Goal: Check status

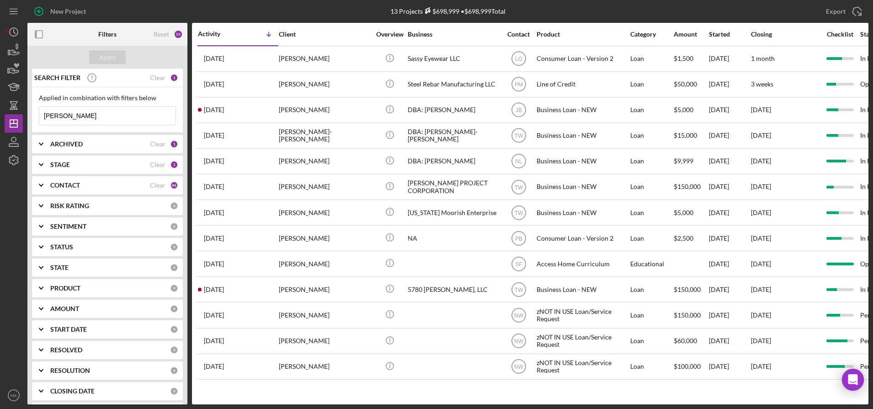
click at [105, 115] on input "[PERSON_NAME]" at bounding box center [107, 115] width 136 height 18
click at [111, 122] on input "[PERSON_NAME]" at bounding box center [107, 115] width 136 height 18
drag, startPoint x: 86, startPoint y: 115, endPoint x: 30, endPoint y: 109, distance: 56.5
click at [30, 109] on div "SEARCH FILTER Clear 1 Applied in combination with filters below [PERSON_NAME] I…" at bounding box center [107, 236] width 160 height 335
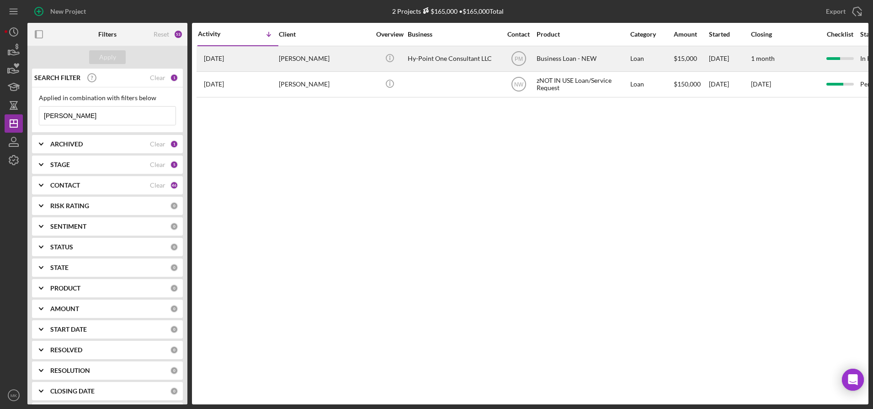
type input "[PERSON_NAME]"
click at [444, 62] on div "Hy-Point One Consultant LLC" at bounding box center [453, 59] width 91 height 24
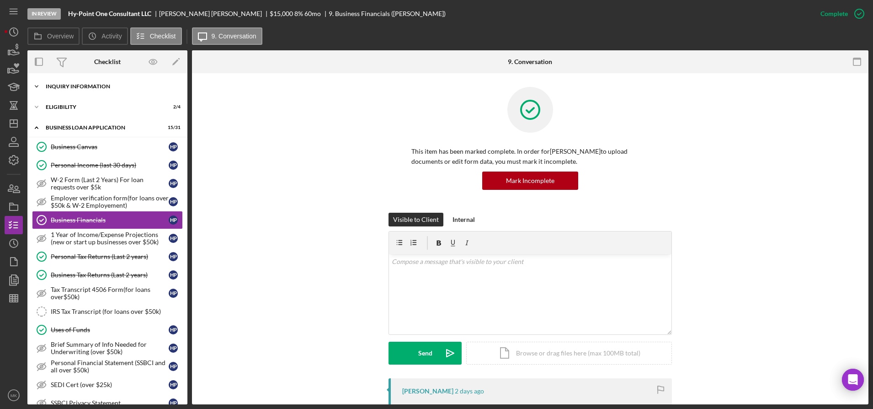
click at [87, 85] on div "INQUIRY INFORMATION" at bounding box center [111, 86] width 130 height 5
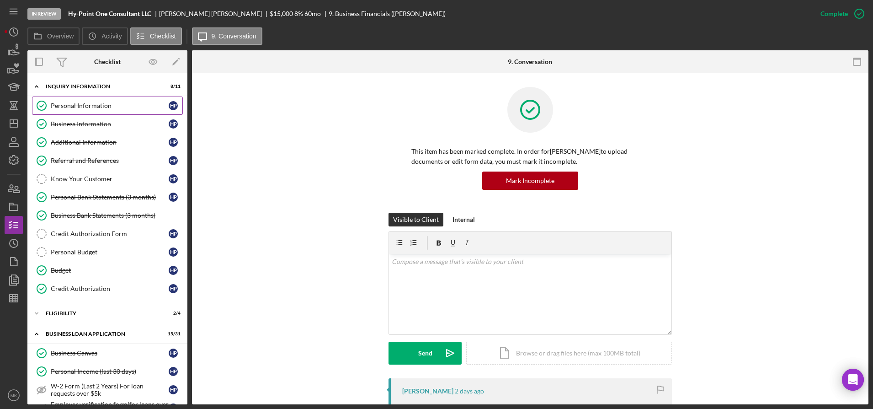
click at [84, 103] on div "Personal Information" at bounding box center [110, 105] width 118 height 7
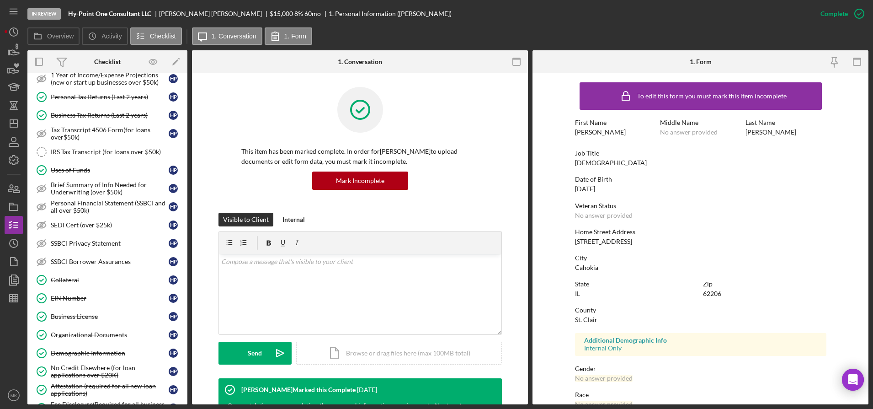
scroll to position [411, 0]
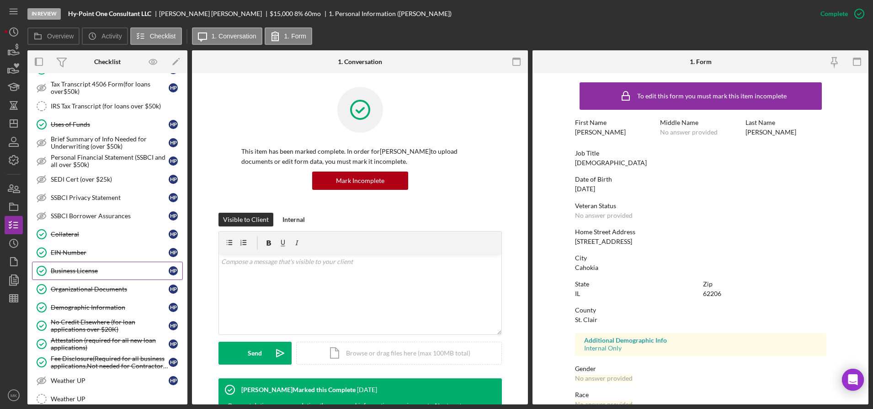
click at [86, 271] on div "Business License" at bounding box center [110, 270] width 118 height 7
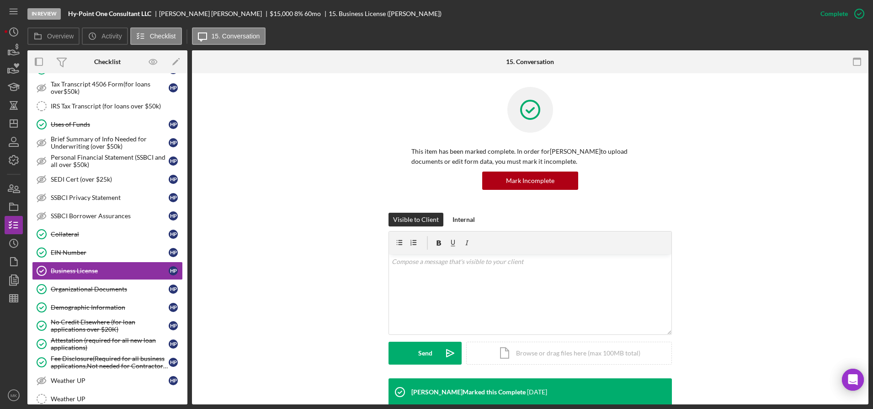
scroll to position [70, 0]
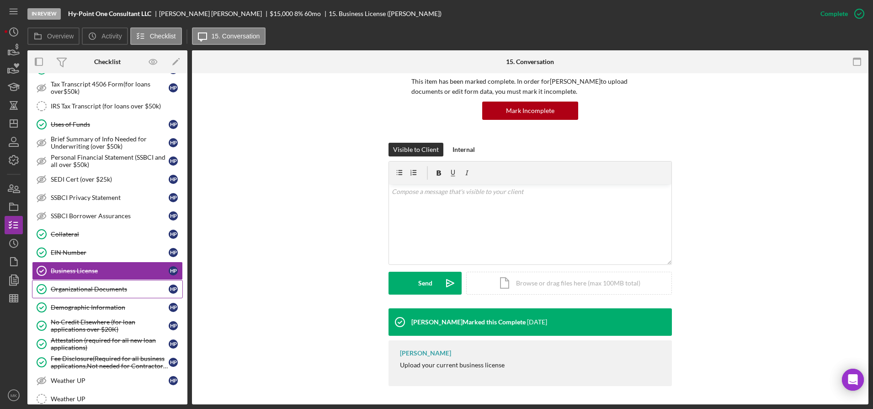
click at [112, 288] on div "Organizational Documents" at bounding box center [110, 288] width 118 height 7
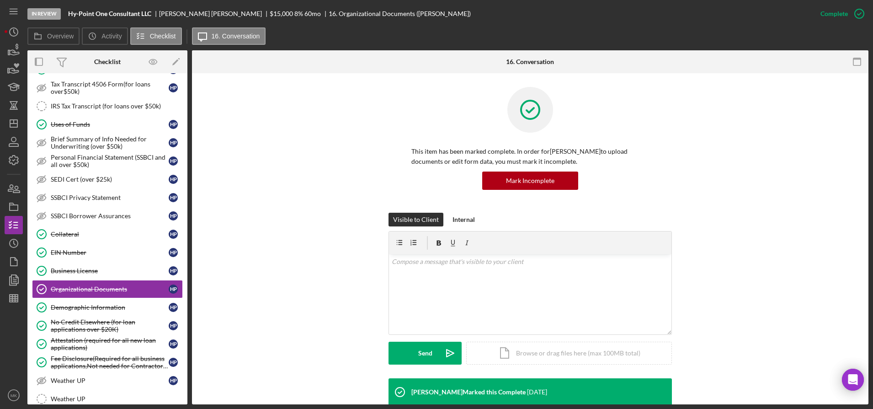
scroll to position [270, 0]
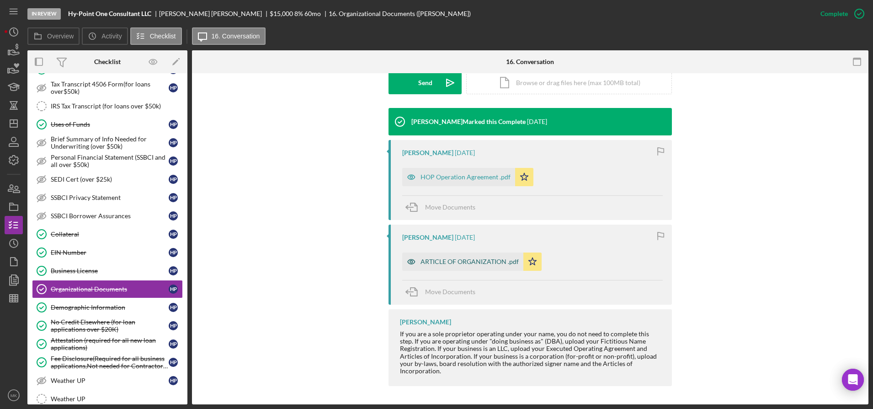
click at [444, 261] on div "ARTICLE OF ORGANIZATION .pdf" at bounding box center [469, 261] width 98 height 7
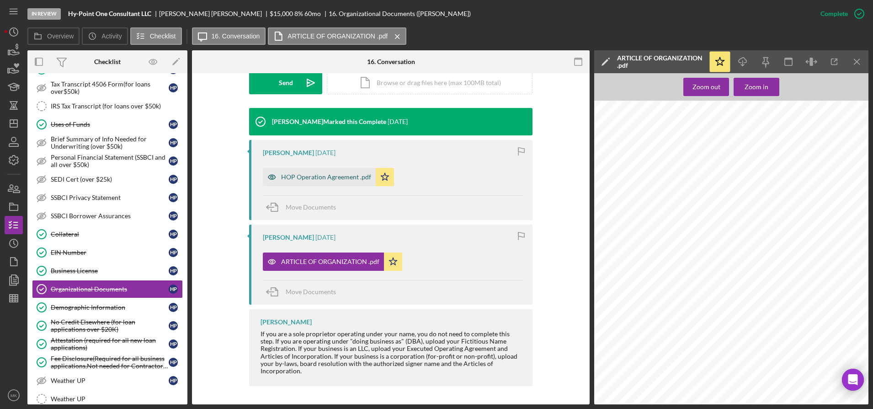
click at [330, 170] on div "HOP Operation Agreement .pdf" at bounding box center [319, 177] width 113 height 18
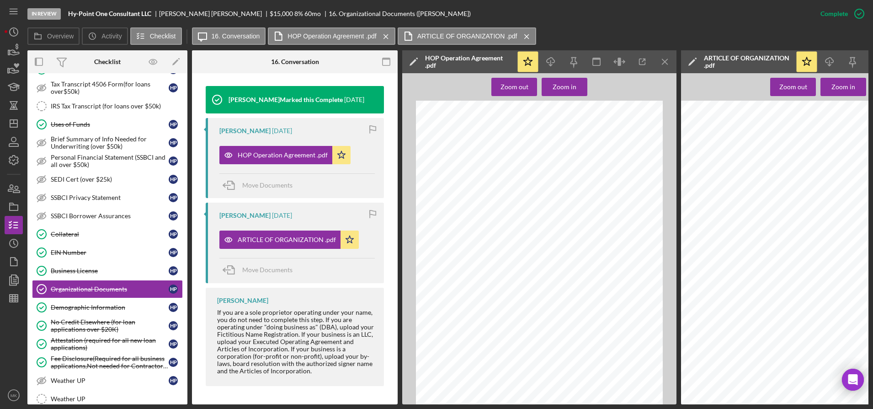
scroll to position [76, 0]
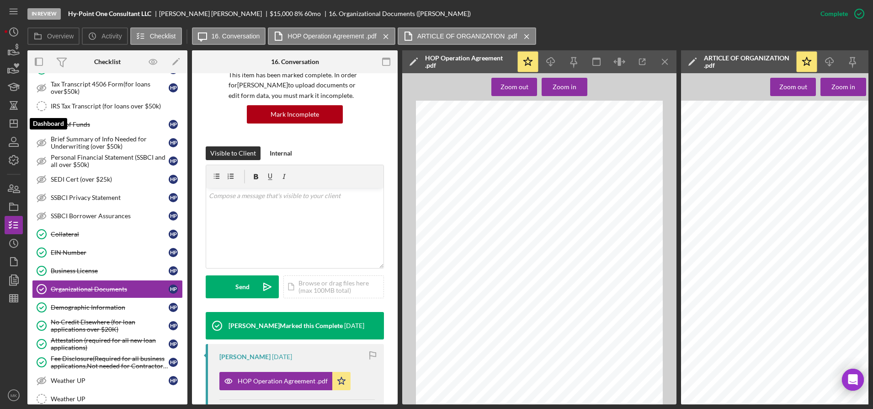
drag, startPoint x: 18, startPoint y: 127, endPoint x: 25, endPoint y: 125, distance: 7.5
click at [17, 127] on polygon "button" at bounding box center [13, 123] width 7 height 7
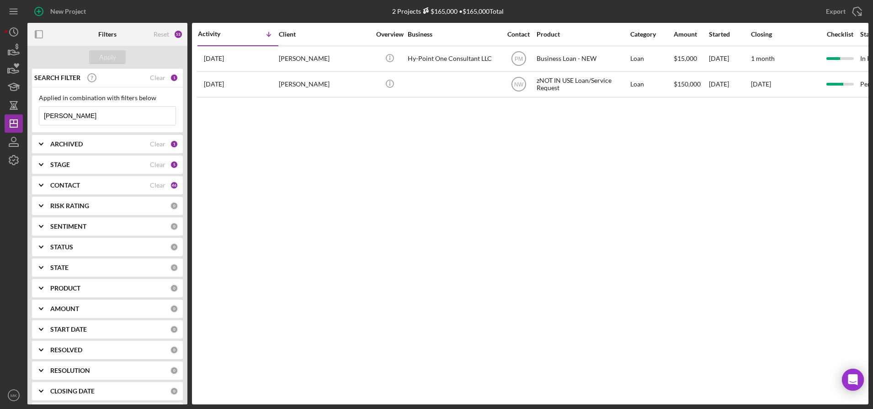
drag, startPoint x: 89, startPoint y: 116, endPoint x: -48, endPoint y: 106, distance: 136.6
click at [0, 106] on html "New Project 2 Projects $165,000 • $165,000 Total [PERSON_NAME] Export Icon/Expo…" at bounding box center [436, 204] width 873 height 409
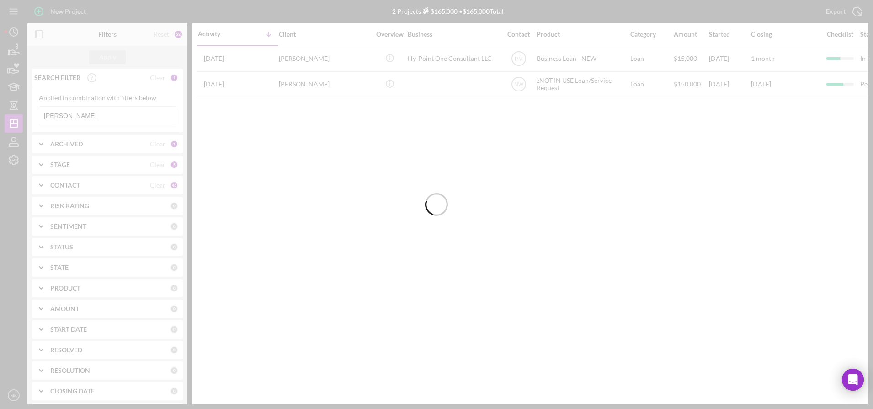
type input "[PERSON_NAME]"
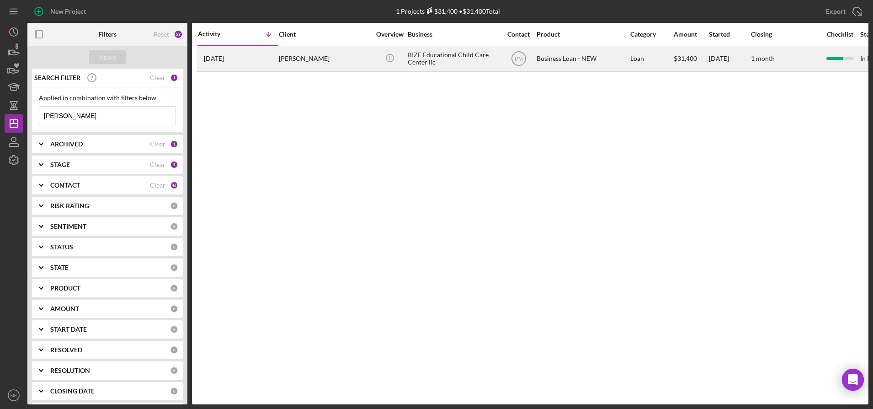
click at [304, 60] on div "[PERSON_NAME]" at bounding box center [324, 59] width 91 height 24
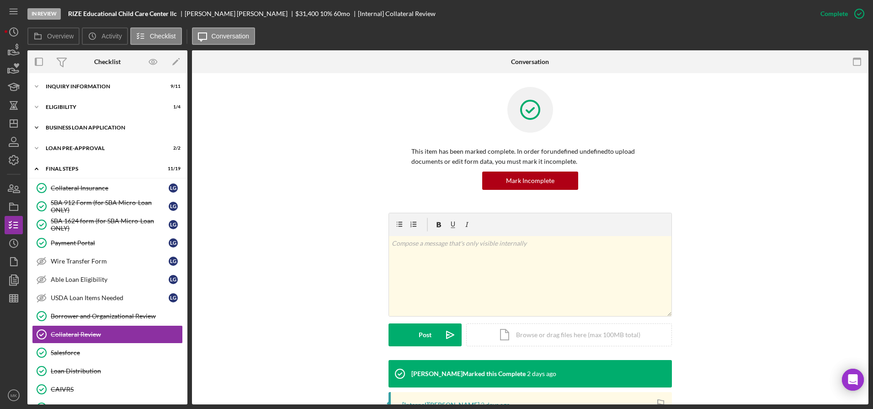
click at [55, 127] on div "BUSINESS LOAN APPLICATION" at bounding box center [111, 127] width 130 height 5
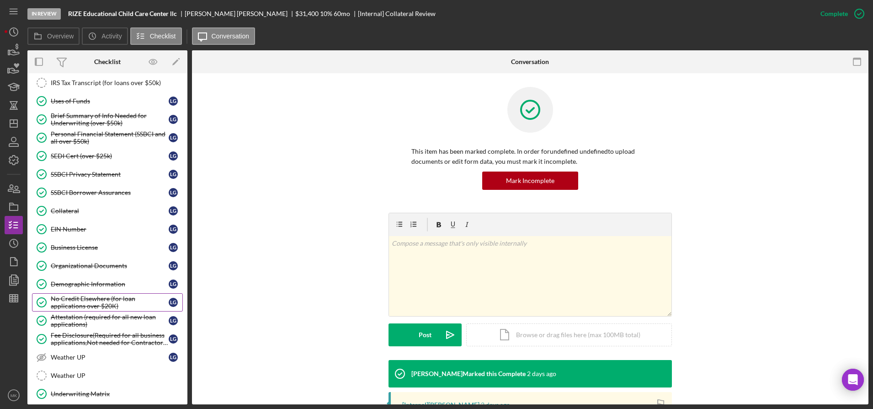
scroll to position [274, 0]
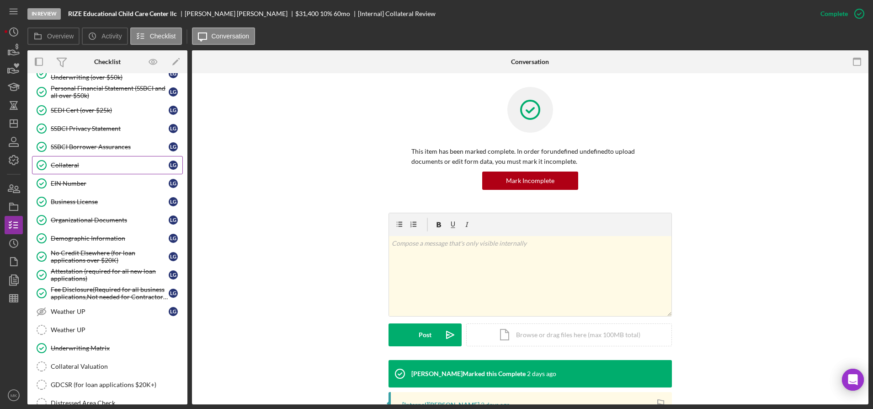
click at [102, 162] on div "Collateral" at bounding box center [110, 164] width 118 height 7
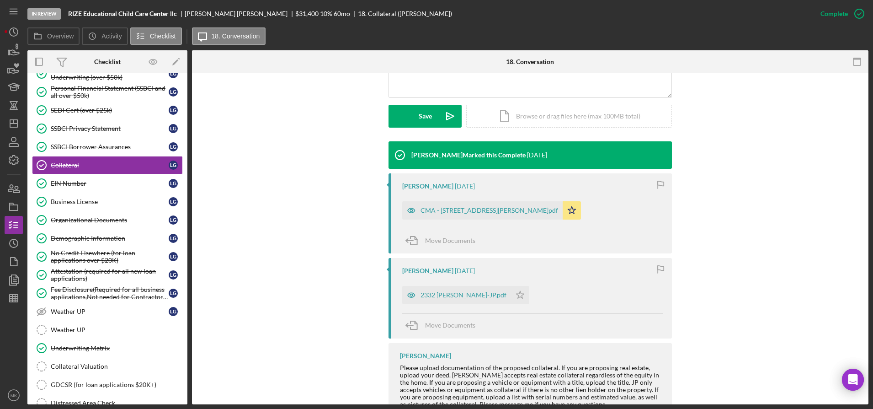
scroll to position [262, 0]
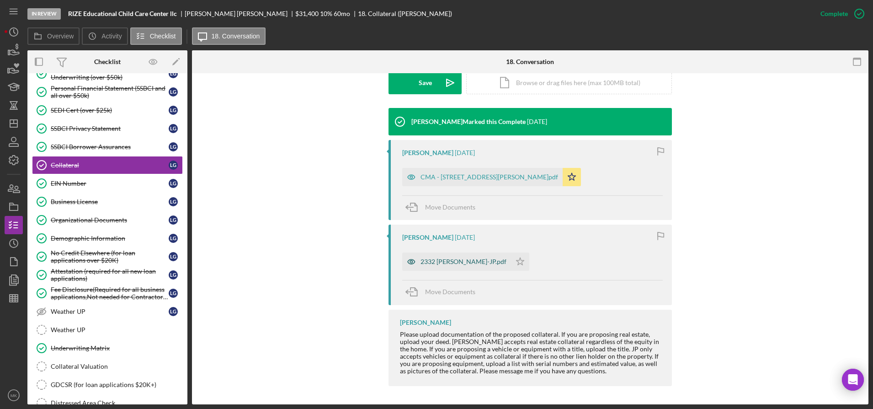
click at [444, 258] on div "2332 [PERSON_NAME]-JP.pdf" at bounding box center [463, 261] width 86 height 7
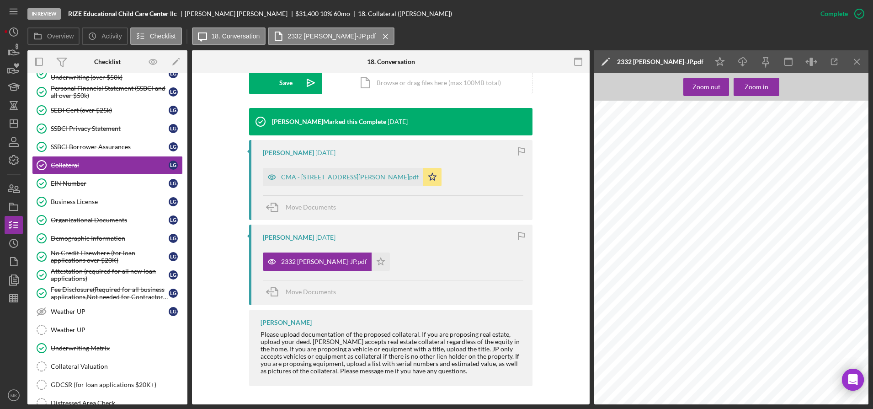
drag, startPoint x: 107, startPoint y: 224, endPoint x: 230, endPoint y: 224, distance: 122.9
click at [107, 224] on link "Organizational Documents Organizational Documents L G" at bounding box center [107, 220] width 151 height 18
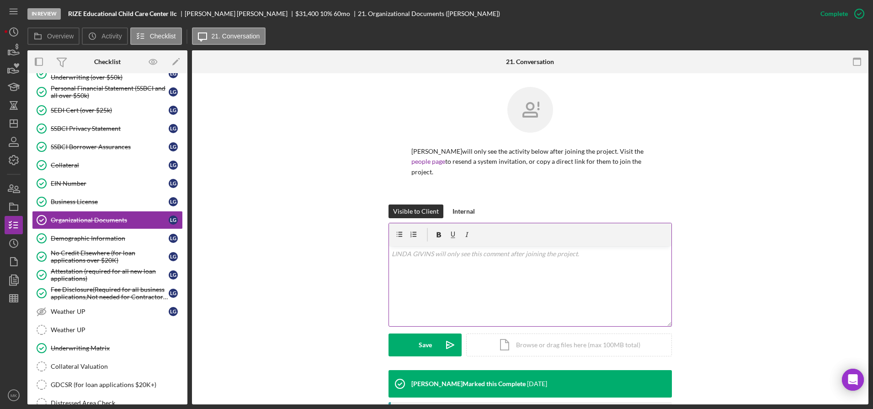
scroll to position [183, 0]
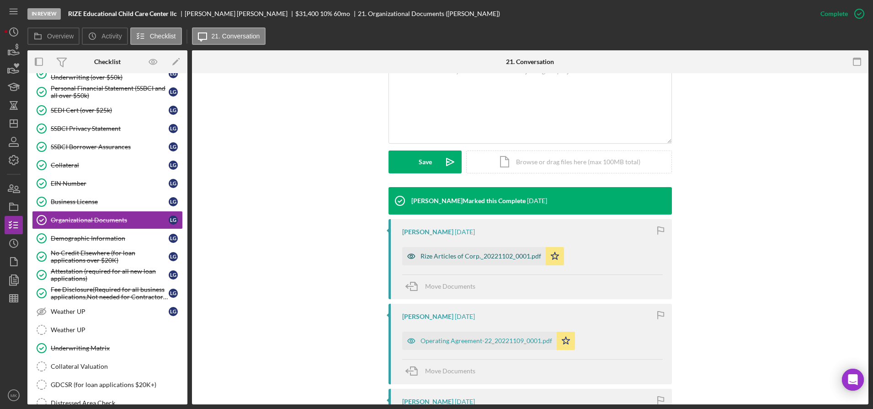
click at [444, 256] on div "Rize Articles of Corp._20221102_0001.pdf" at bounding box center [480, 255] width 121 height 7
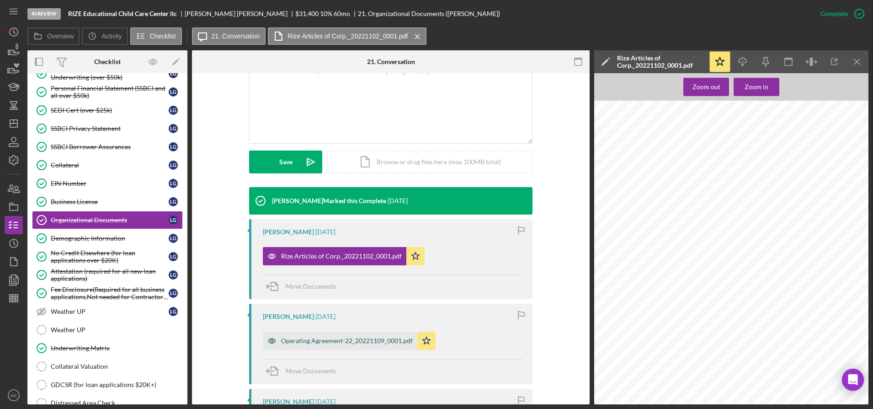
click at [351, 339] on div "Operating Agreement-22_20221109_0001.pdf" at bounding box center [347, 340] width 132 height 7
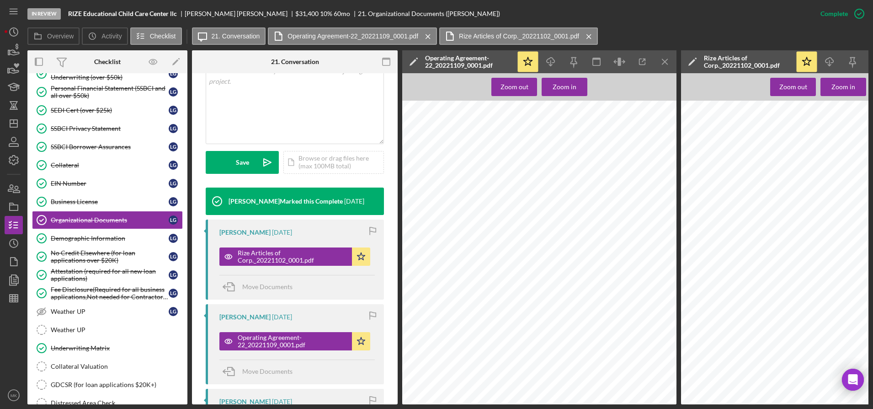
scroll to position [382, 0]
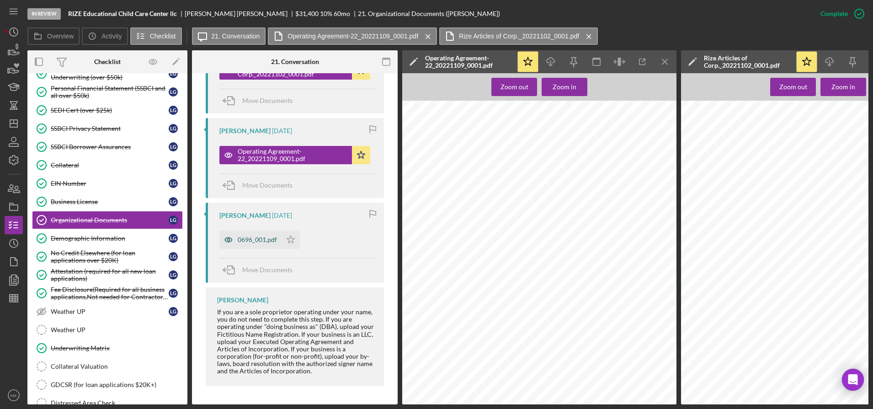
click at [246, 241] on div "0696_001.pdf" at bounding box center [250, 239] width 62 height 18
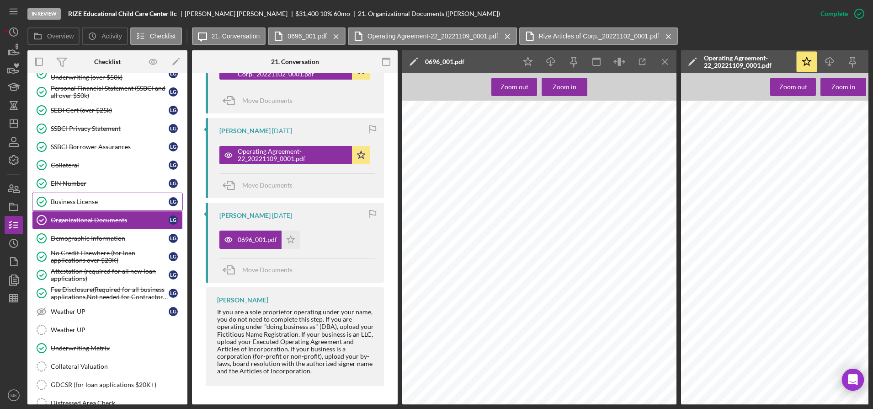
click at [78, 201] on div "Business License" at bounding box center [110, 201] width 118 height 7
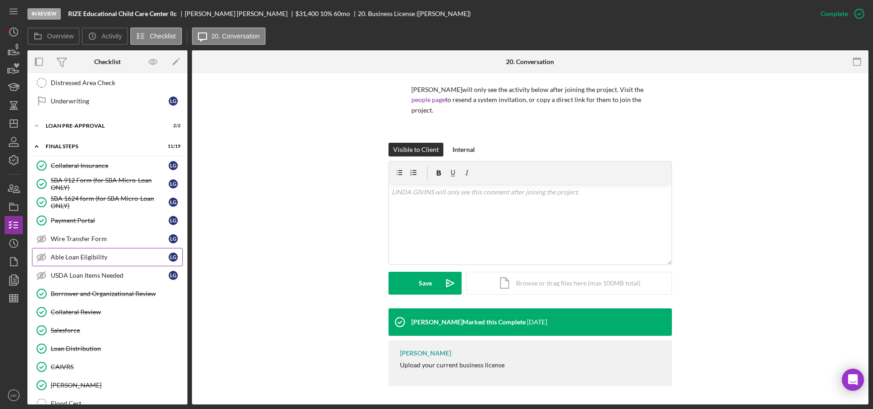
scroll to position [685, 0]
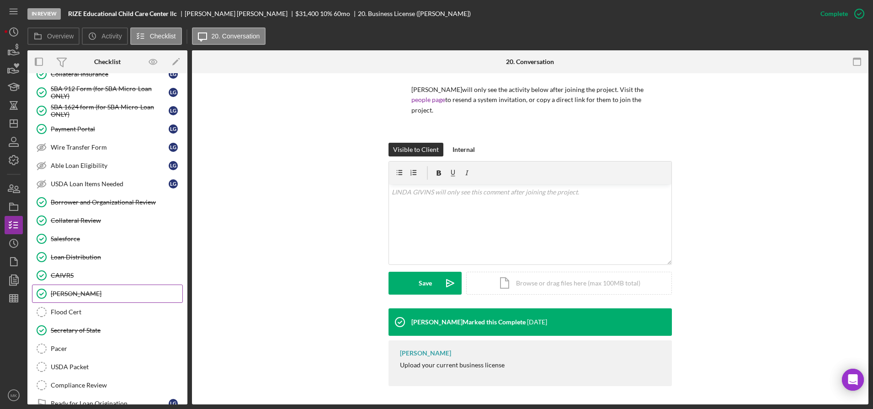
click at [80, 300] on link "[PERSON_NAME] [PERSON_NAME]" at bounding box center [107, 293] width 151 height 18
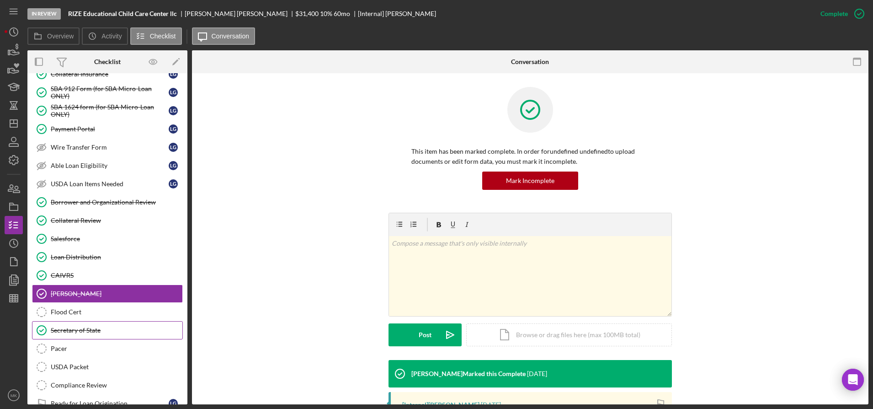
click at [79, 326] on div "Secretary of State" at bounding box center [117, 329] width 132 height 7
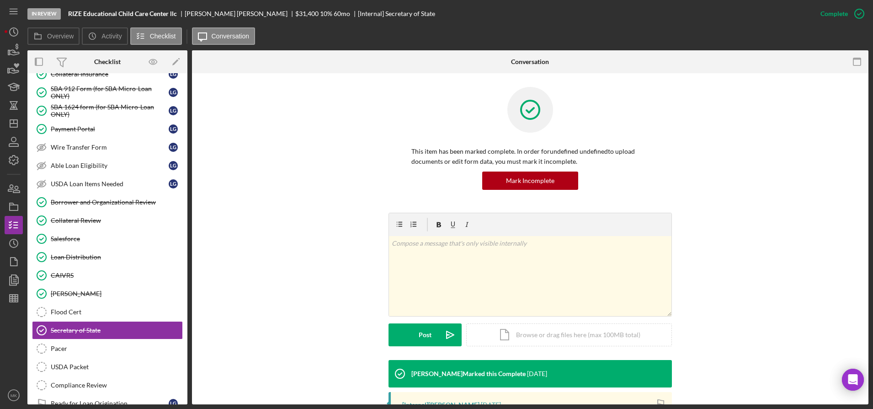
scroll to position [143, 0]
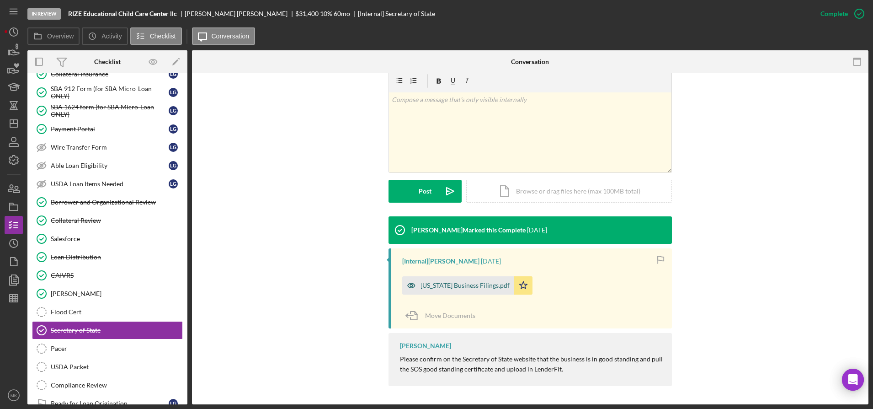
click at [444, 285] on div "[US_STATE] Business Filings.pdf" at bounding box center [464, 284] width 89 height 7
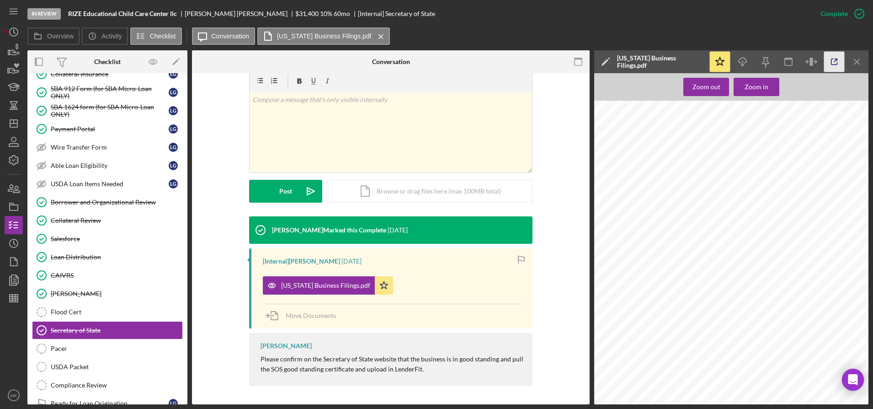
click at [444, 64] on icon "button" at bounding box center [834, 62] width 21 height 21
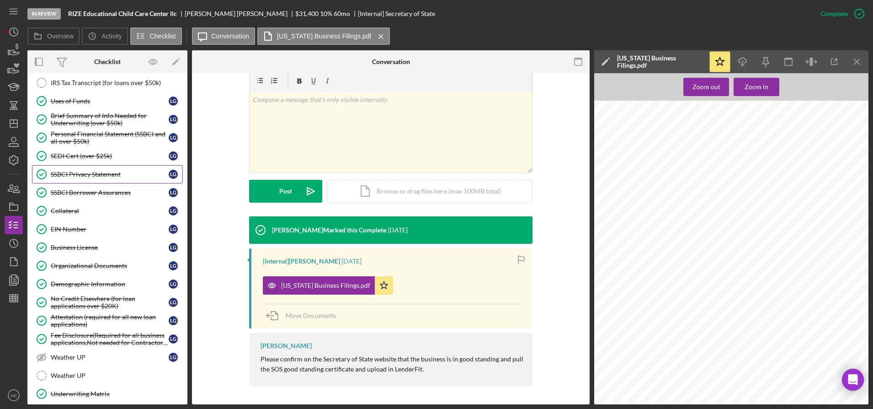
scroll to position [0, 0]
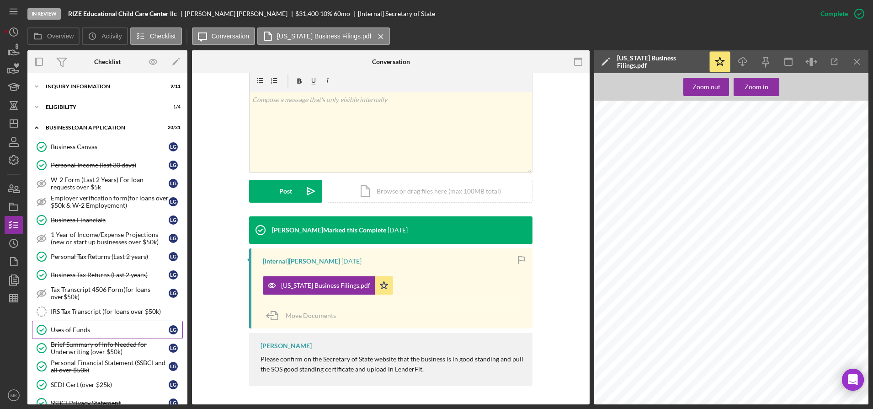
click at [83, 324] on link "Uses of Funds Uses of Funds L G" at bounding box center [107, 329] width 151 height 18
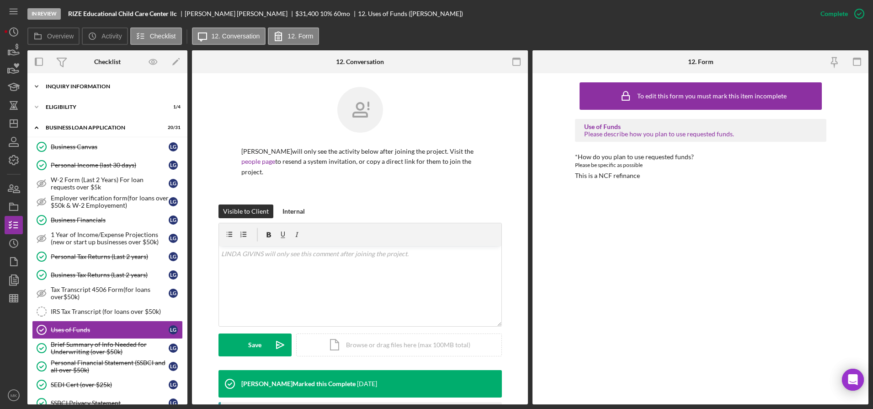
click at [87, 90] on div "Icon/Expander INQUIRY INFORMATION 9 / 11" at bounding box center [107, 86] width 160 height 18
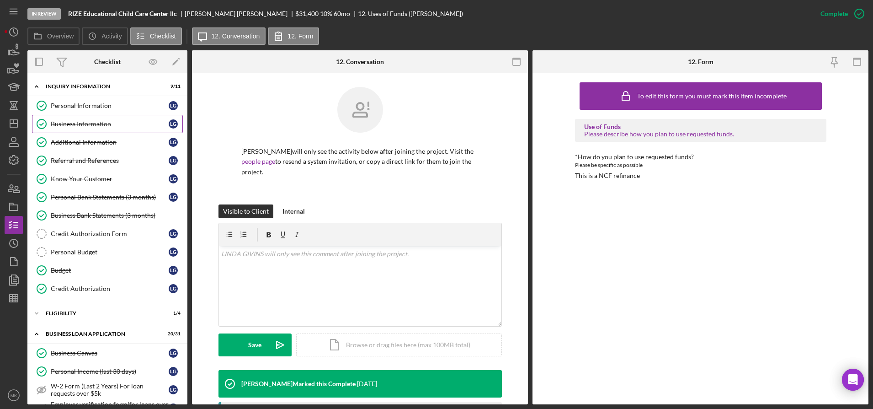
click at [82, 121] on div "Business Information" at bounding box center [110, 123] width 118 height 7
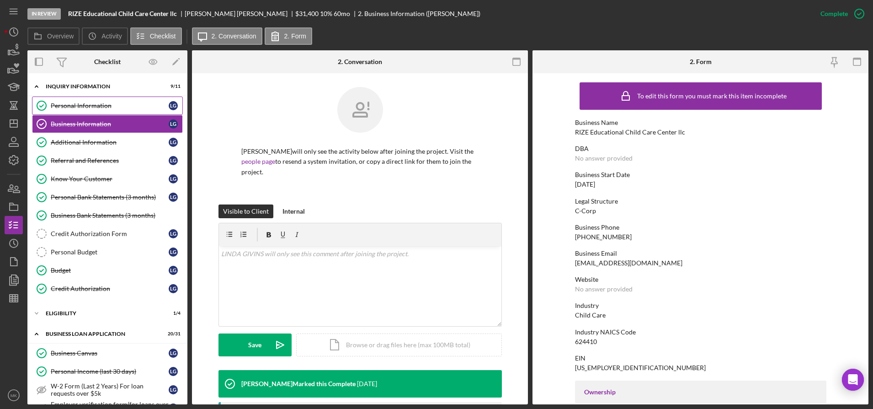
click at [85, 107] on div "Personal Information" at bounding box center [110, 105] width 118 height 7
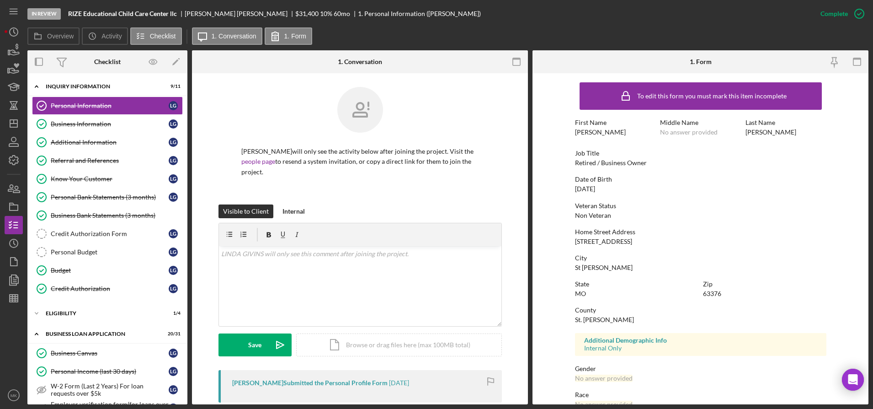
drag, startPoint x: 636, startPoint y: 240, endPoint x: 574, endPoint y: 241, distance: 61.2
click at [444, 241] on div "Home Street Address [STREET_ADDRESS]" at bounding box center [700, 236] width 251 height 17
copy div "[STREET_ADDRESS]"
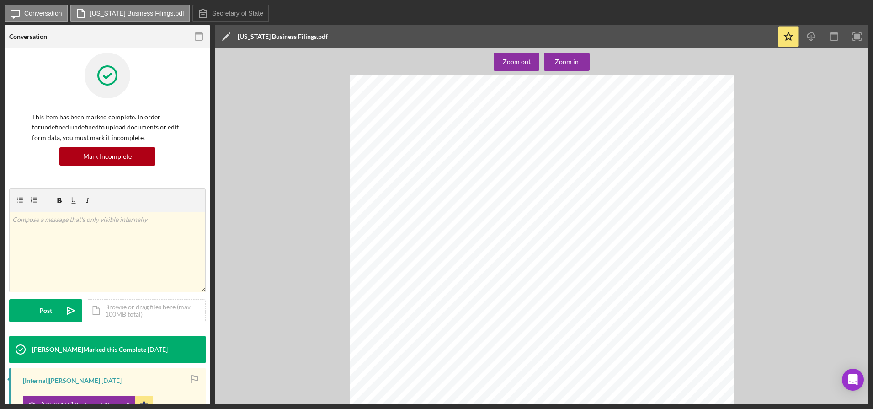
scroll to position [183, 0]
